Goal: Information Seeking & Learning: Learn about a topic

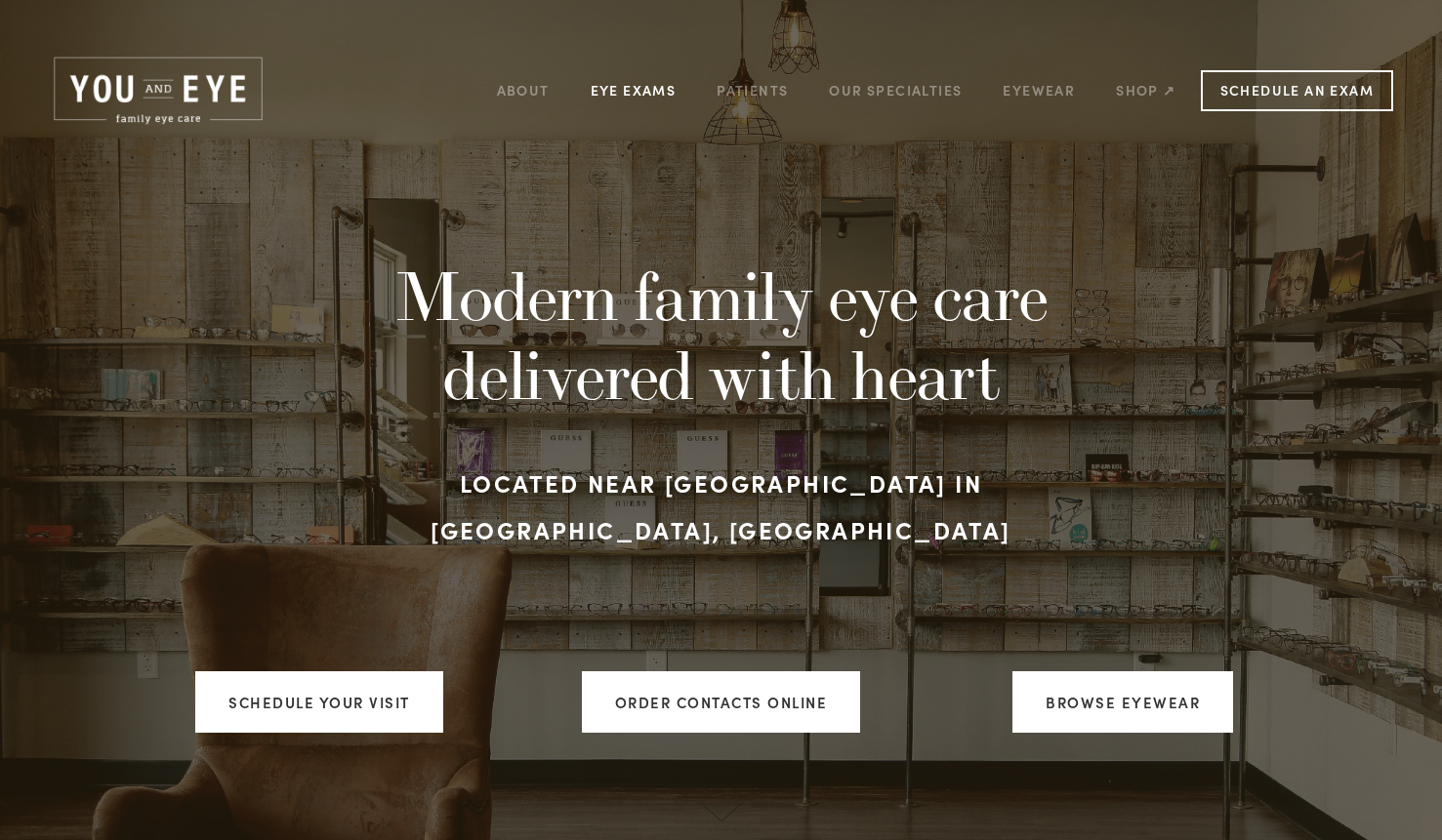
click at [642, 92] on link "Eye Exams" at bounding box center [634, 90] width 86 height 30
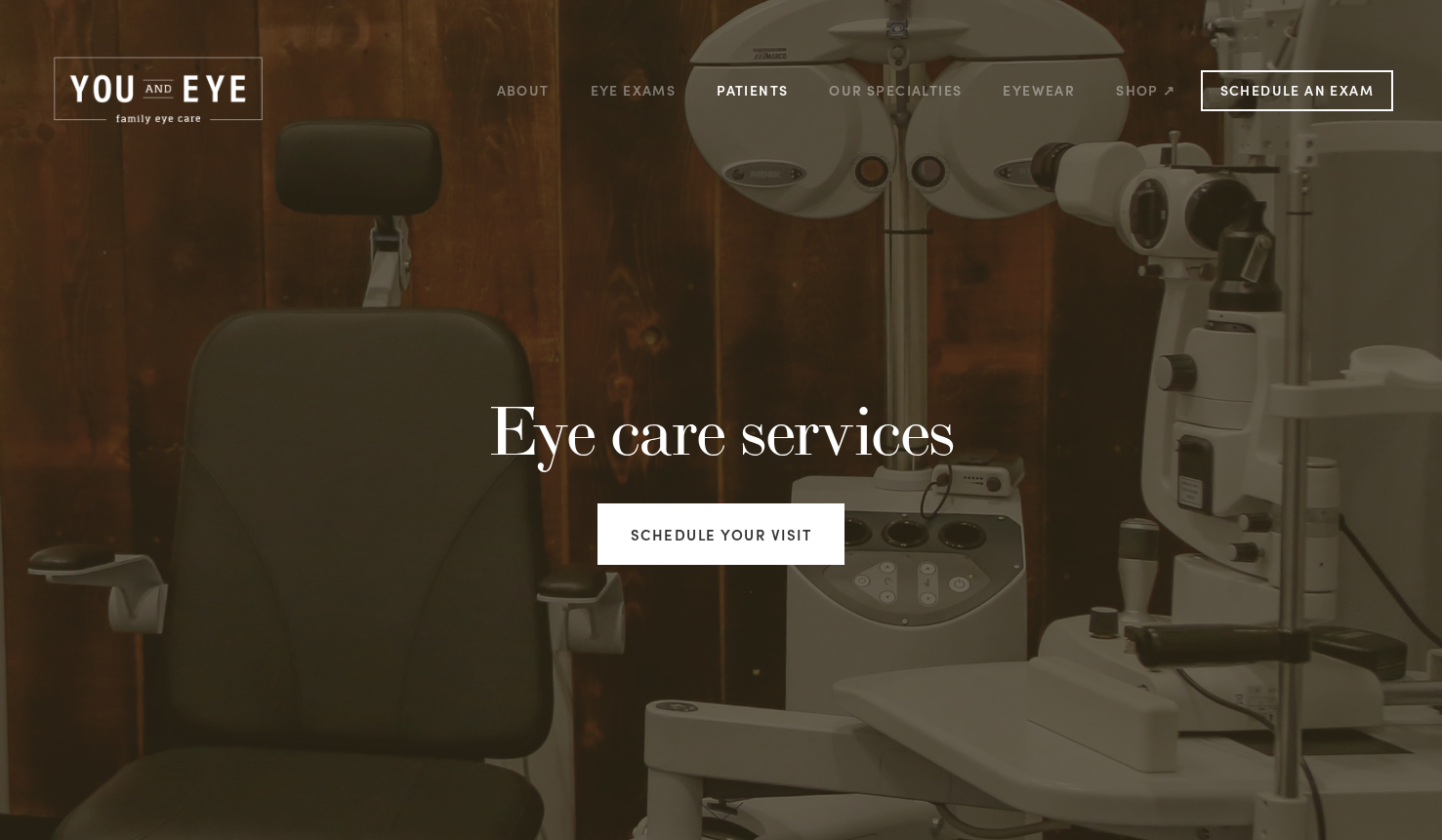
click at [754, 95] on link "Patients" at bounding box center [751, 90] width 71 height 30
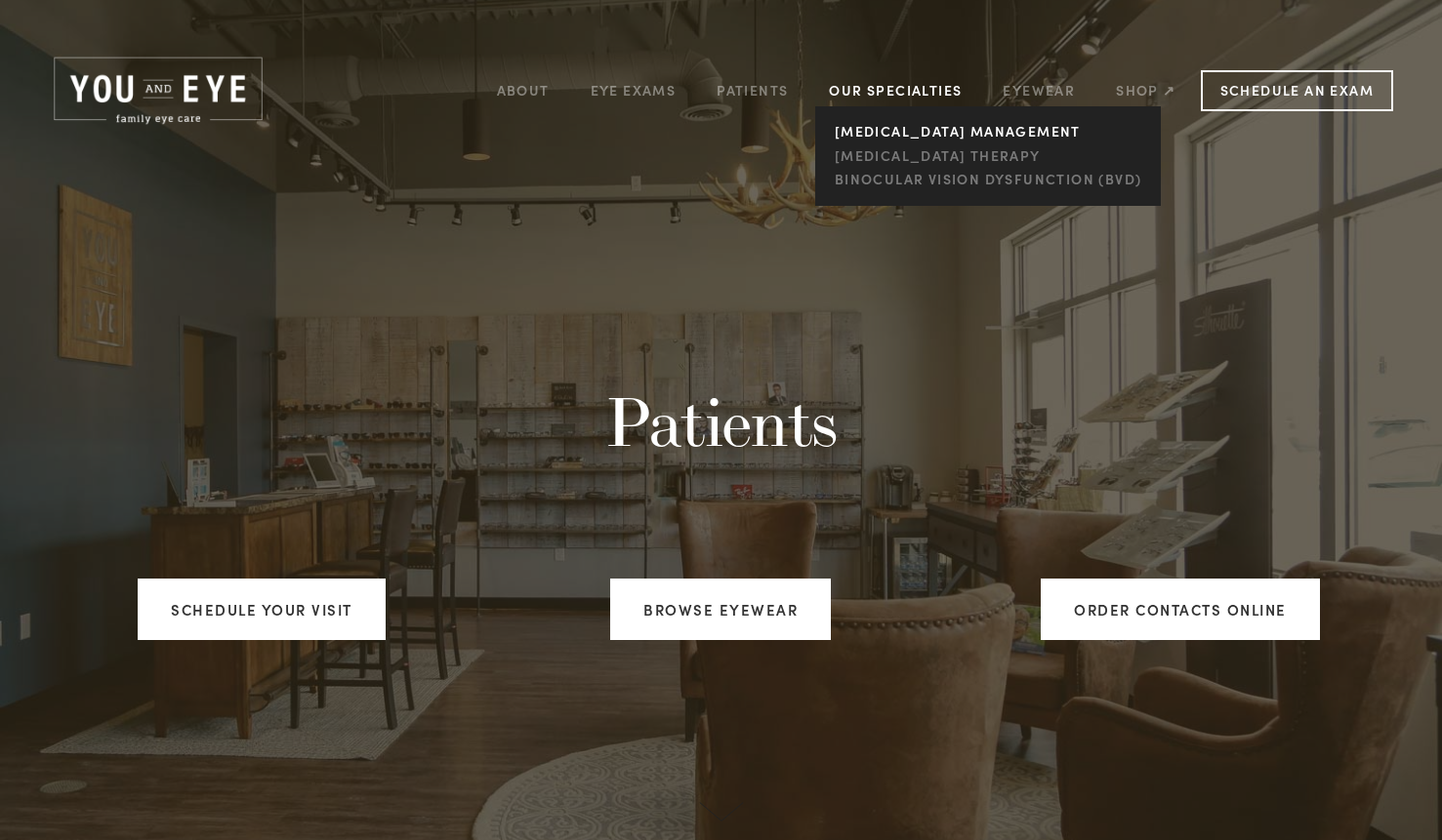
click at [903, 129] on link "[MEDICAL_DATA] management" at bounding box center [986, 132] width 317 height 24
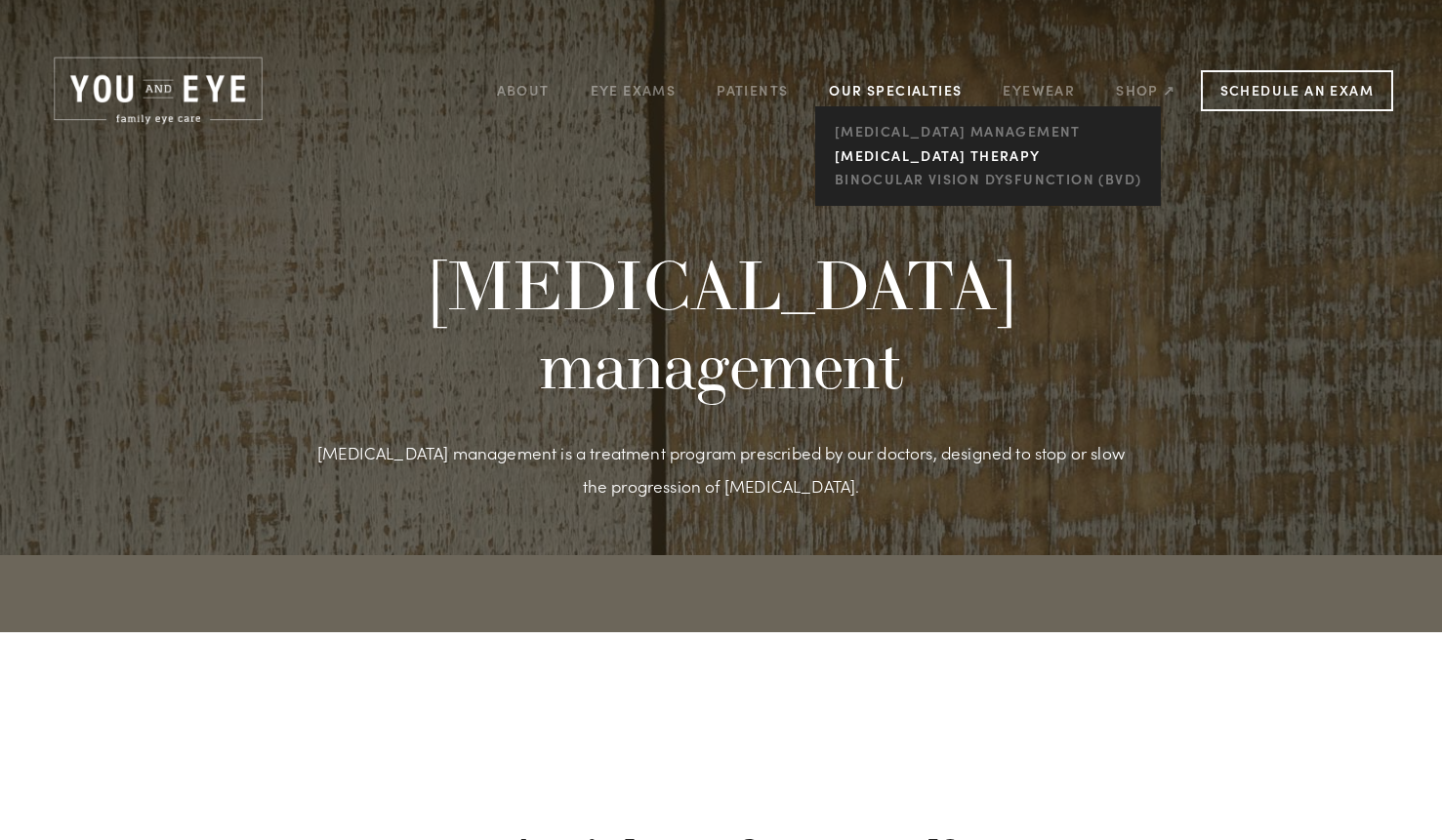
click at [848, 159] on link "[MEDICAL_DATA] Therapy" at bounding box center [986, 156] width 317 height 24
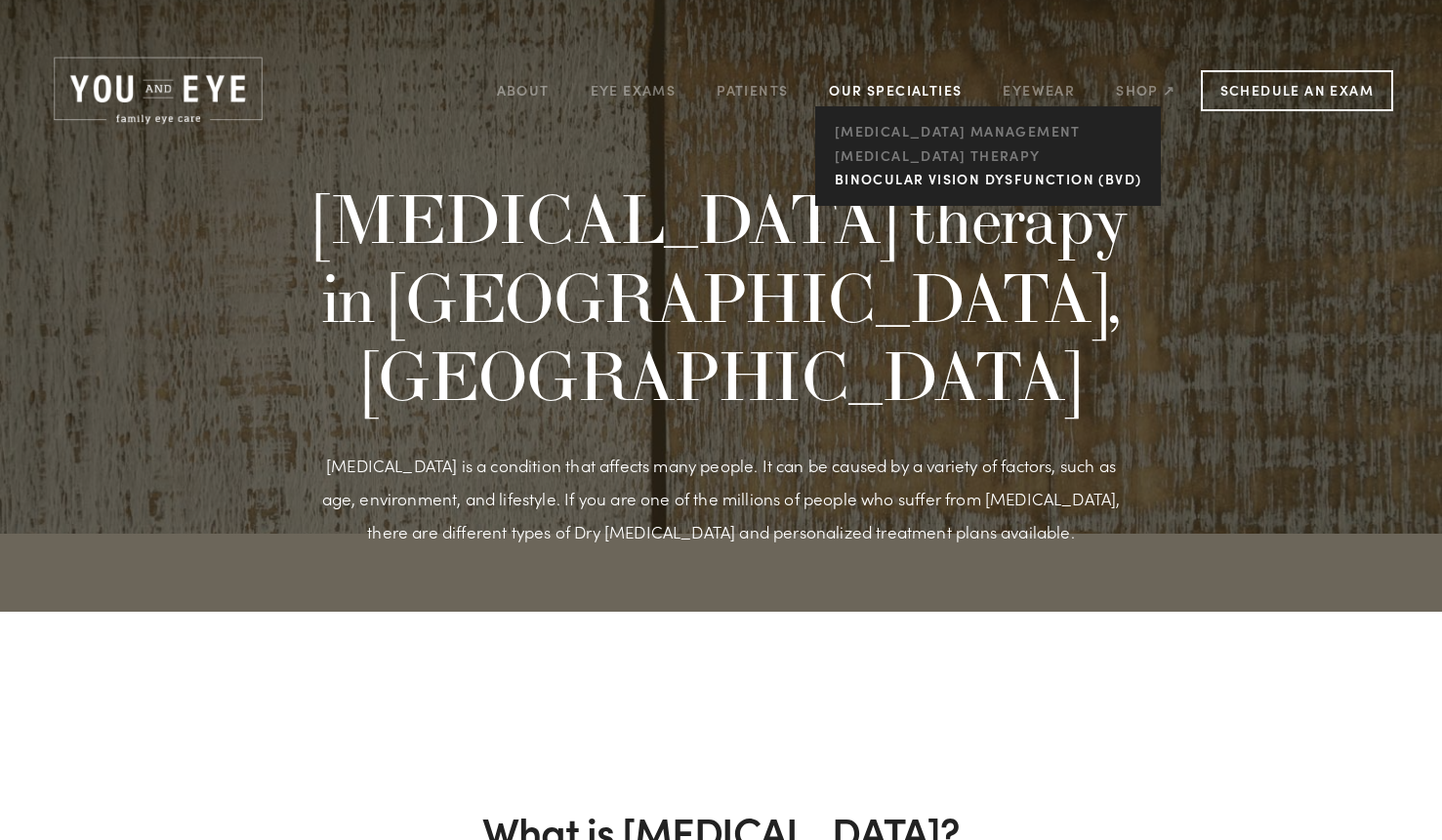
click at [871, 175] on link "Binocular Vision Dysfunction (BVD)" at bounding box center [986, 180] width 317 height 24
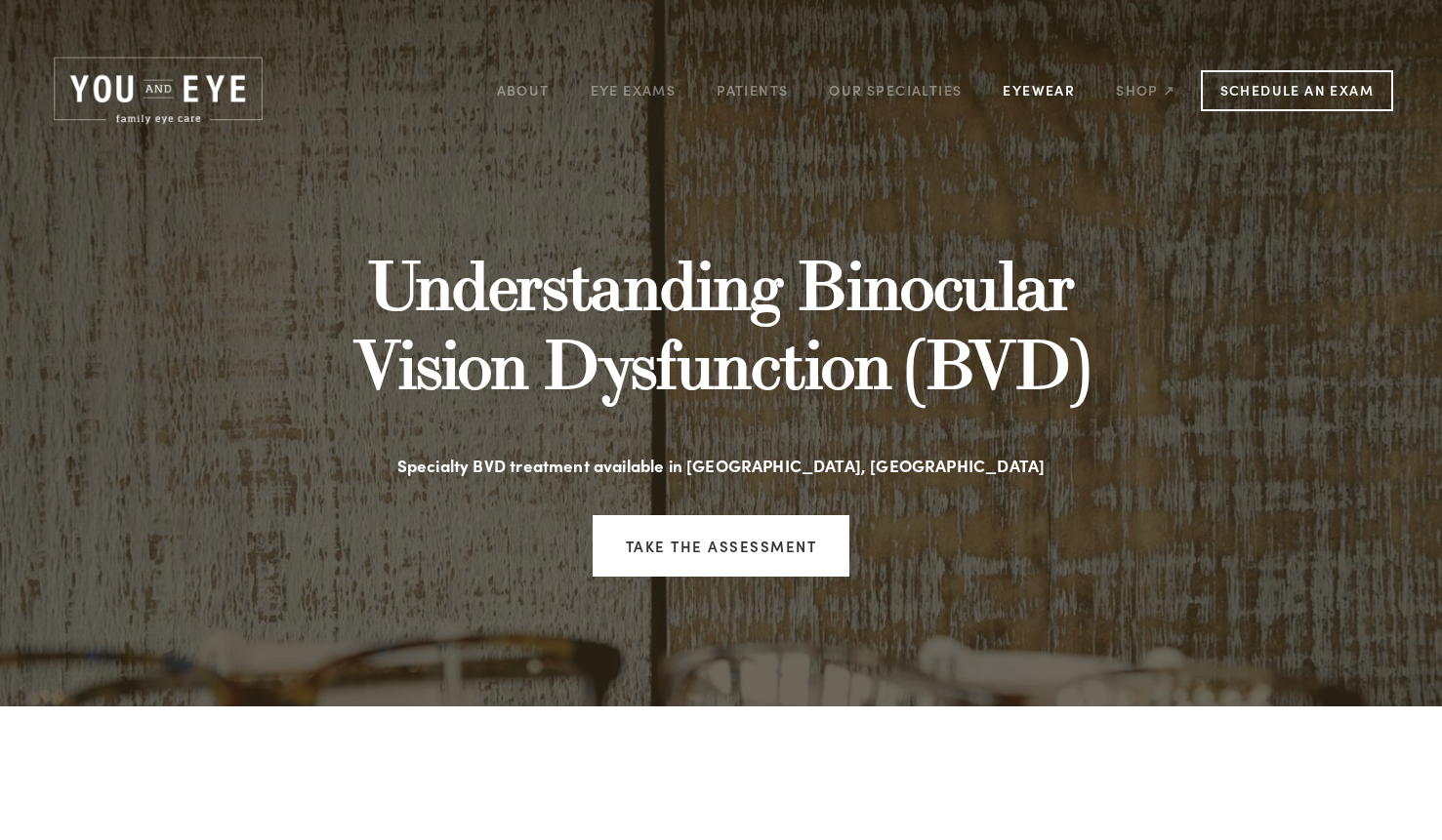
click at [1043, 95] on link "Eyewear" at bounding box center [1038, 90] width 72 height 30
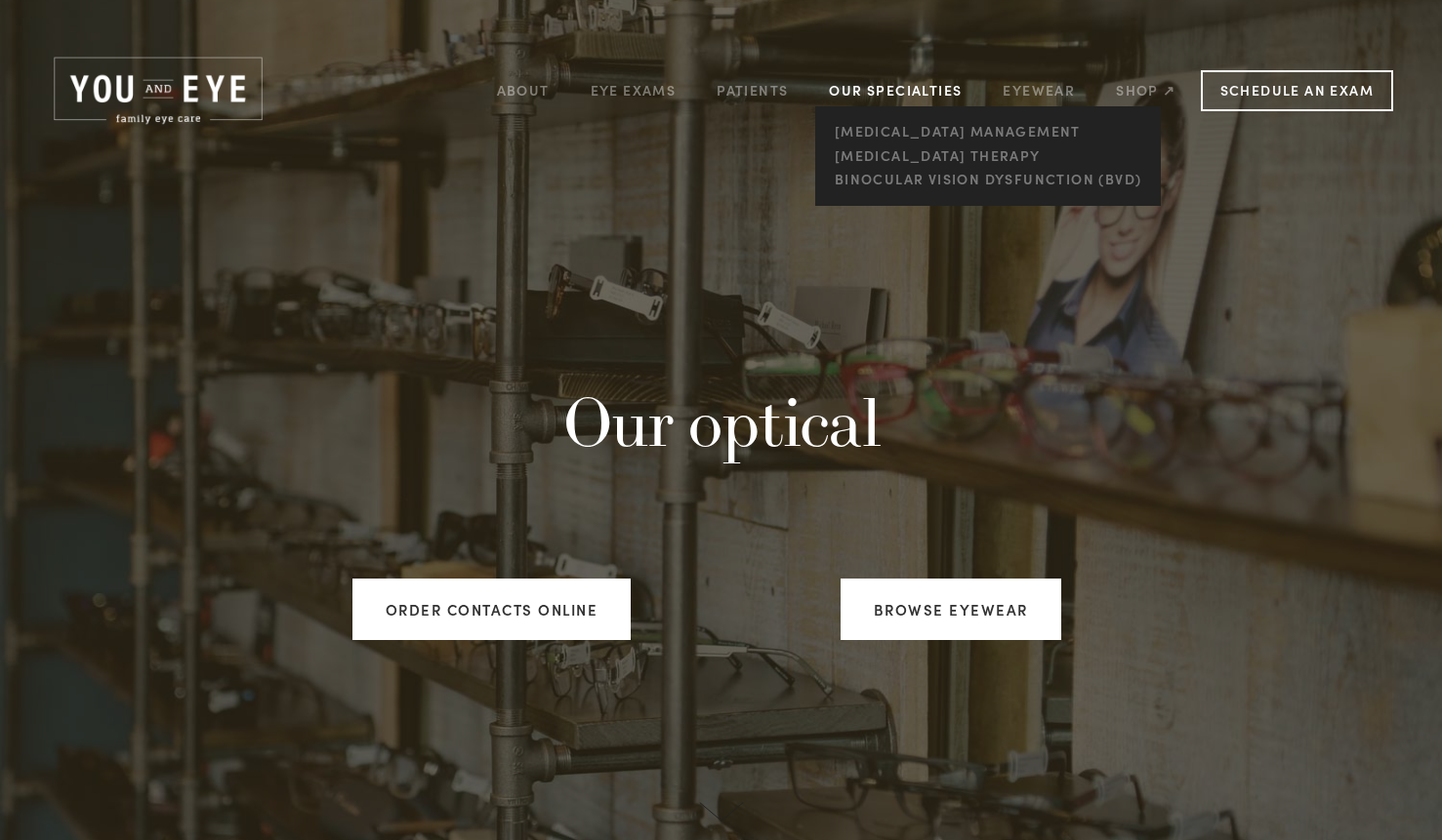
click at [953, 82] on link "Our Specialties" at bounding box center [894, 90] width 133 height 19
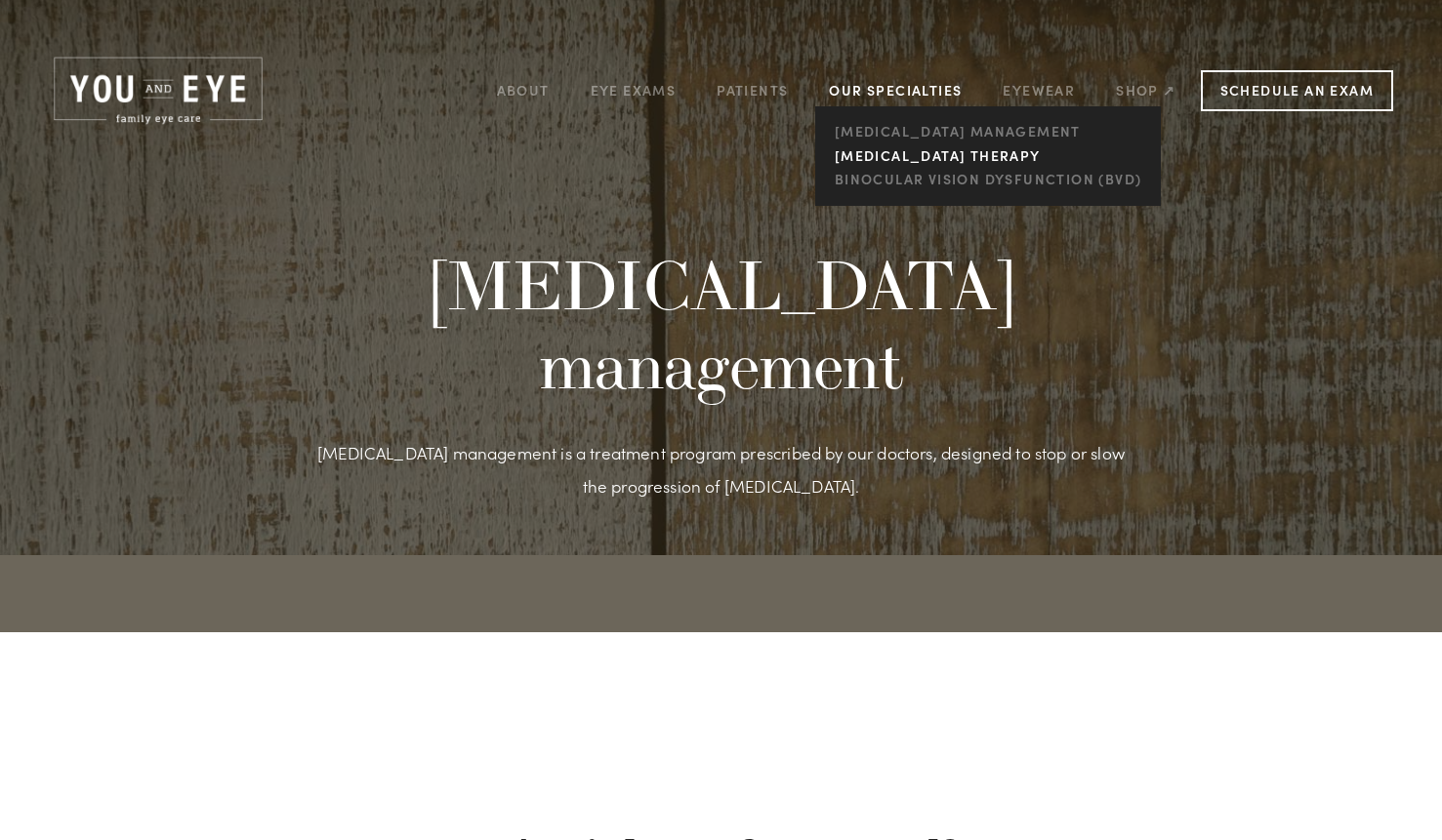
click at [848, 155] on link "[MEDICAL_DATA] Therapy" at bounding box center [986, 156] width 317 height 24
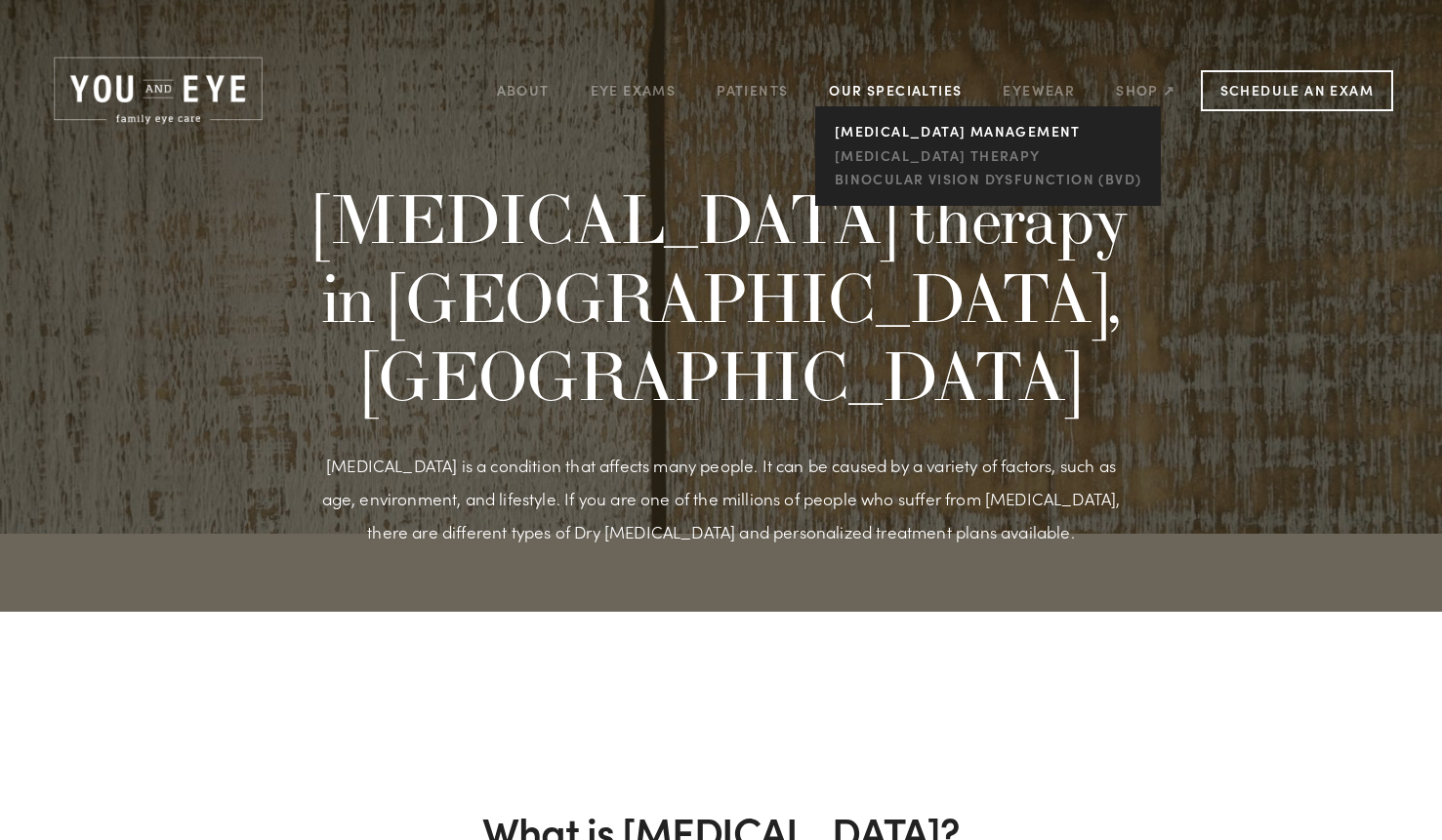
click at [872, 133] on link "[MEDICAL_DATA] management" at bounding box center [986, 132] width 317 height 24
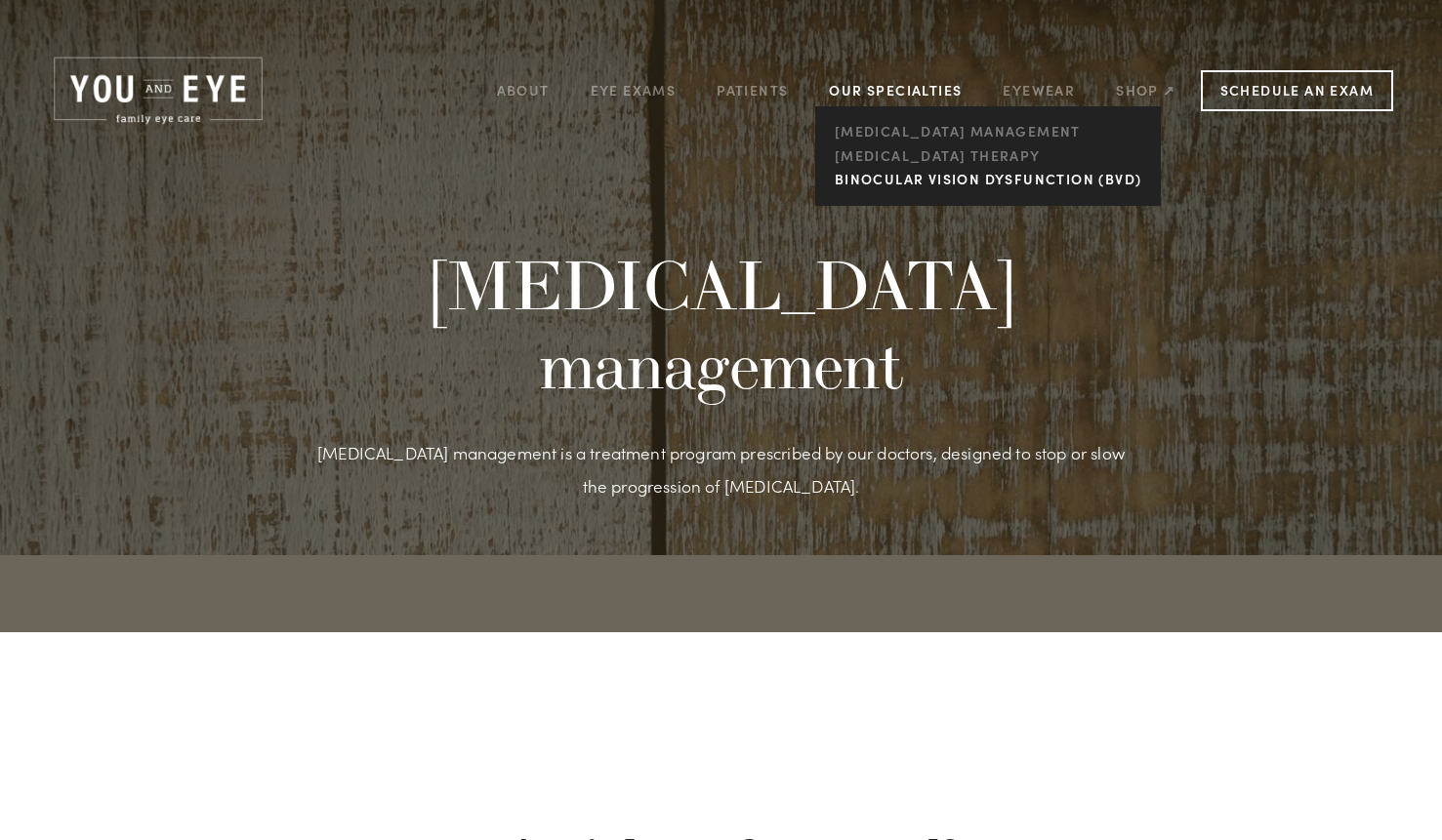
click at [874, 178] on link "Binocular Vision Dysfunction (BVD)" at bounding box center [986, 180] width 317 height 24
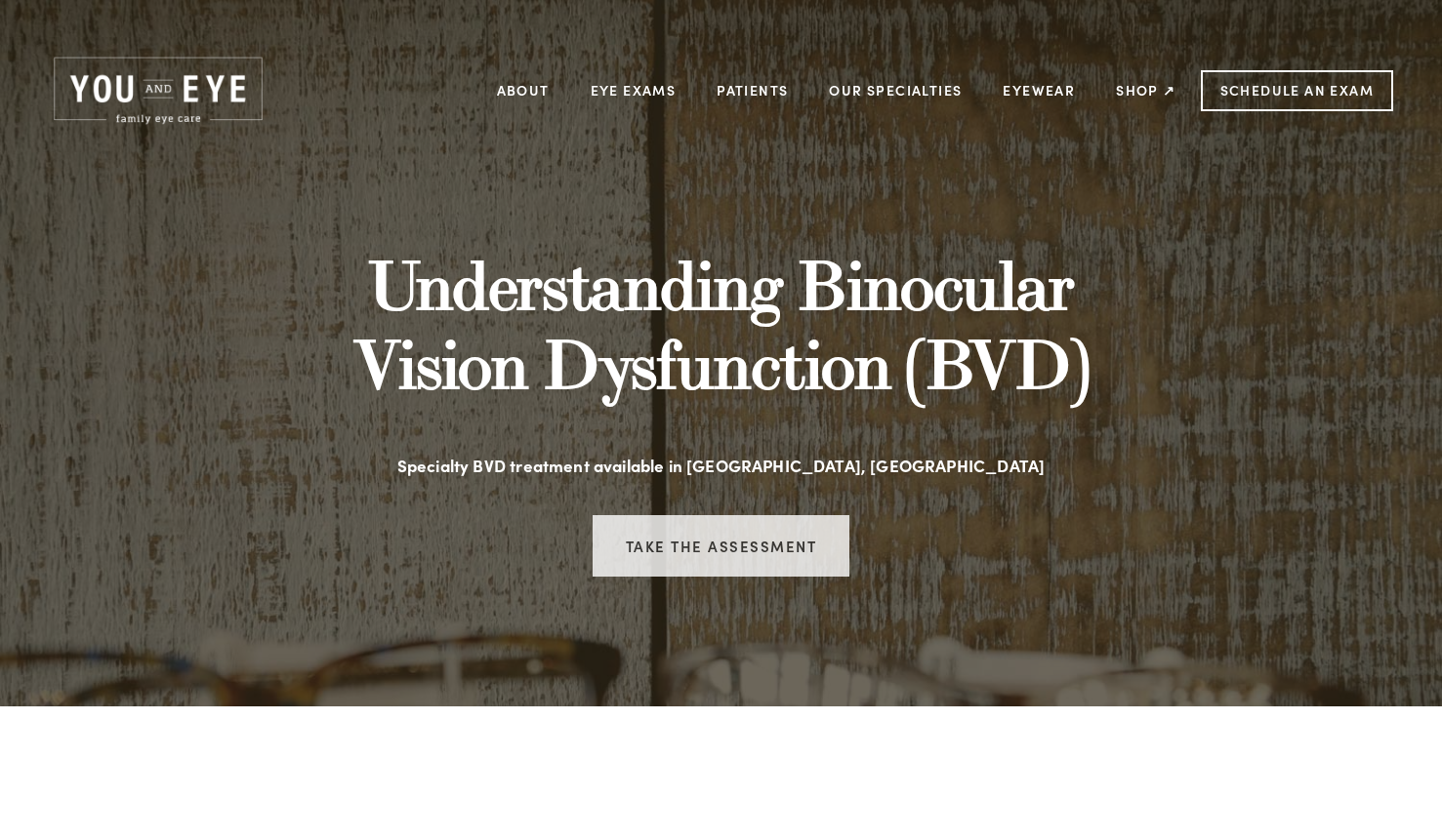
click at [668, 537] on link "Take the assessment" at bounding box center [721, 546] width 258 height 62
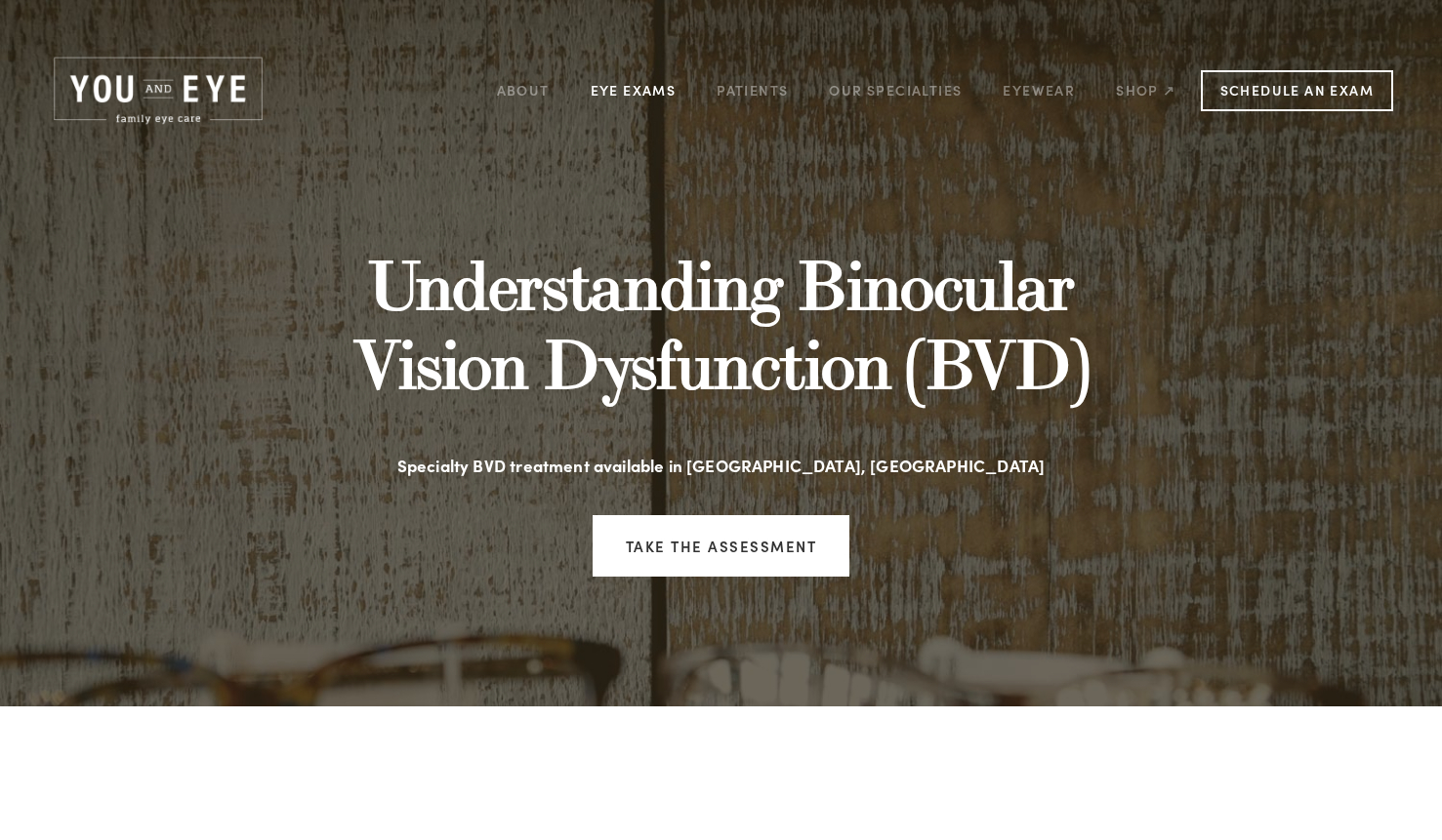
click at [614, 85] on link "Eye Exams" at bounding box center [634, 90] width 86 height 30
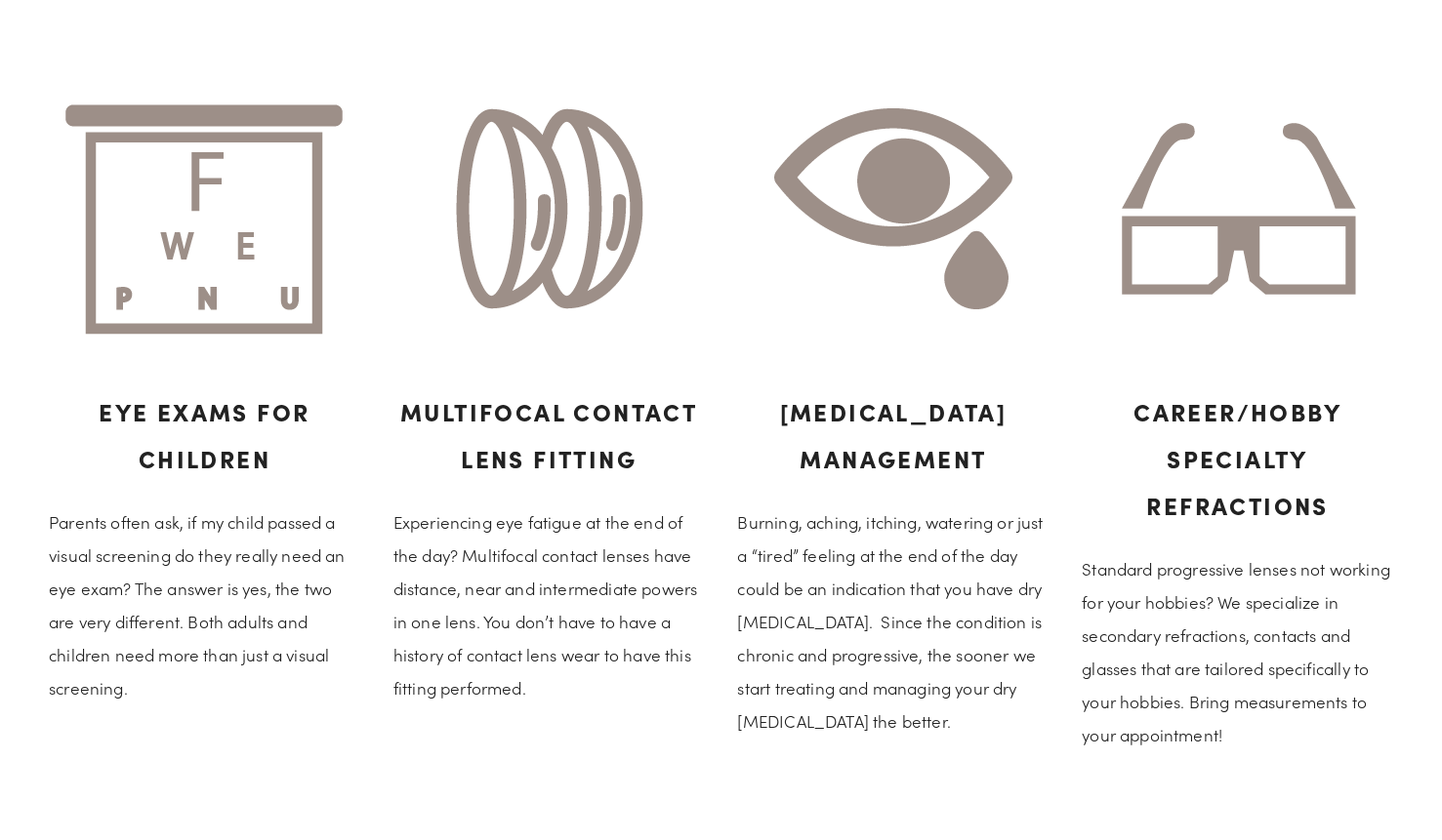
scroll to position [1093, 0]
